Goal: Find specific page/section

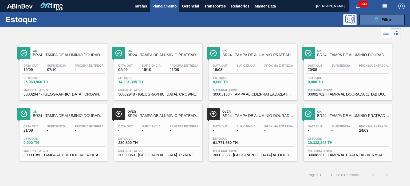
click at [382, 21] on span "Filtro" at bounding box center [386, 19] width 9 height 4
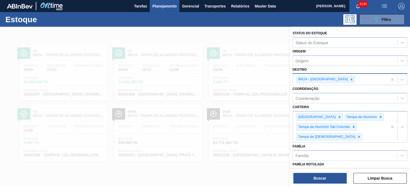
click at [349, 77] on div at bounding box center [352, 79] width 6 height 7
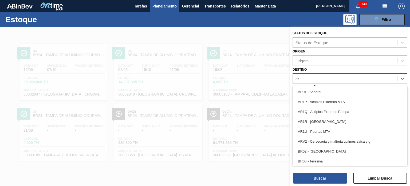
type input "e"
type input "per"
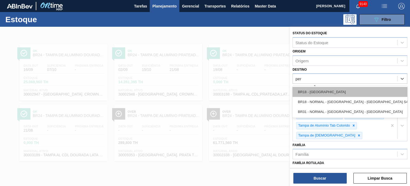
click at [341, 91] on div "BR18 - Pernambuco" at bounding box center [350, 92] width 115 height 10
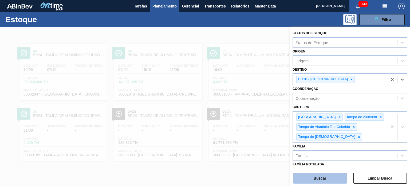
click at [322, 177] on button "Buscar" at bounding box center [319, 178] width 53 height 11
